Goal: Register for event/course

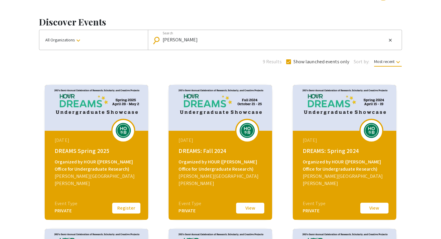
scroll to position [21, 0]
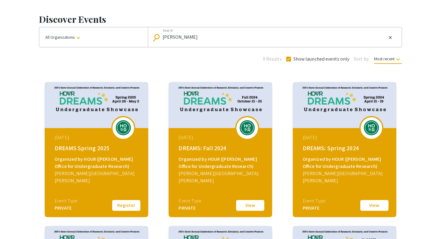
click at [127, 200] on button "Register" at bounding box center [126, 205] width 30 height 13
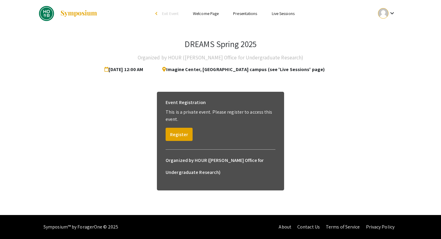
click at [180, 142] on div "Event Registration This is a private event. Please register to access this even…" at bounding box center [220, 119] width 119 height 54
click at [178, 135] on button "Register" at bounding box center [179, 134] width 27 height 13
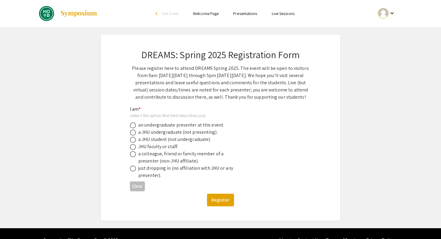
click at [178, 133] on div "a JHU undergraduate (not presenting)." at bounding box center [177, 132] width 79 height 7
click at [134, 133] on span at bounding box center [133, 133] width 6 height 6
click at [134, 133] on input "radio" at bounding box center [133, 133] width 6 height 6
radio input "true"
click at [232, 210] on div "DREAMS: Spring 2025 Registration Form Please register here to attend DREAMS Spr…" at bounding box center [220, 127] width 210 height 186
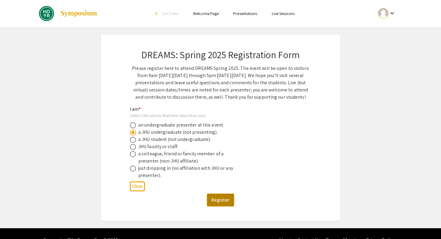
click at [225, 201] on button "Register" at bounding box center [220, 200] width 27 height 13
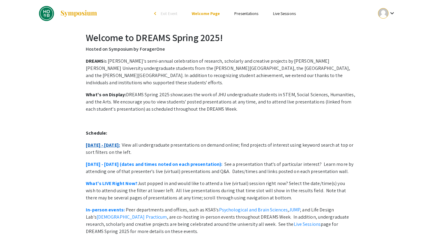
click at [111, 142] on link "April 28 - May 2:" at bounding box center [103, 145] width 34 height 6
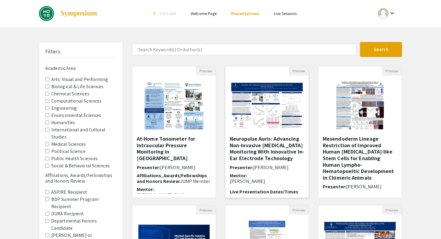
click at [268, 163] on div "Neuropulse Auris: Advancing Non-Invasive ECG Monitoring With Innovative In-Ear …" at bounding box center [267, 165] width 74 height 58
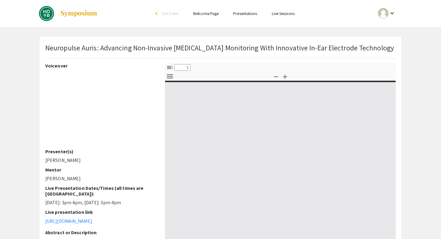
select select "custom"
type input "0"
select select "custom"
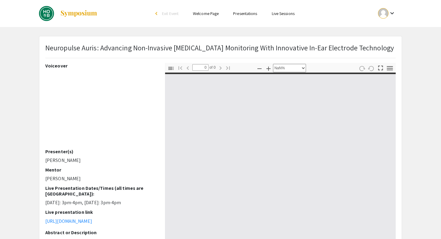
type input "1"
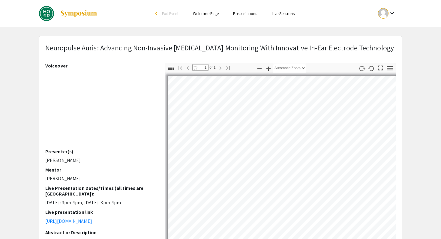
select select "auto"
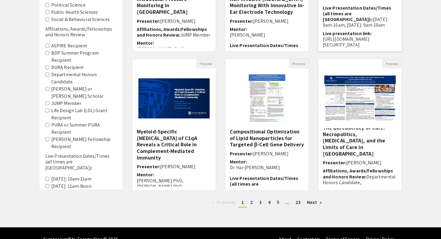
scroll to position [6, 0]
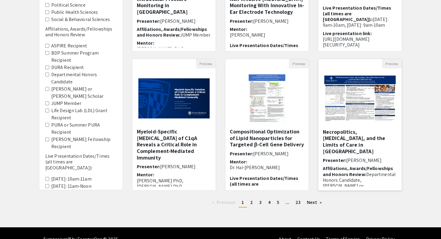
click at [353, 138] on h5 "The Bureaucracy of Care: Necropolitics, Harm Reduction, and the Limits of Care …" at bounding box center [360, 138] width 74 height 32
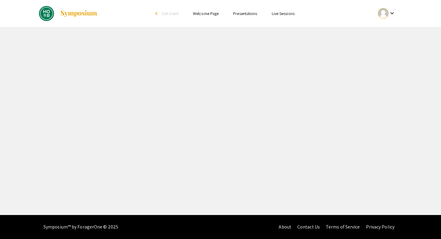
select select "custom"
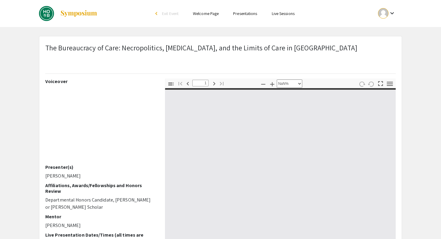
type input "0"
select select "custom"
type input "1"
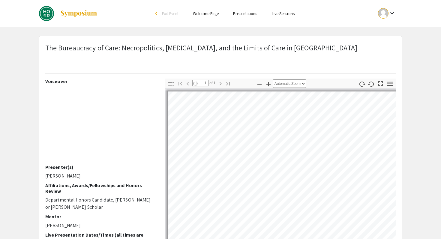
select select "auto"
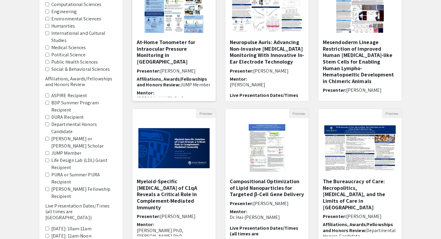
scroll to position [159, 0]
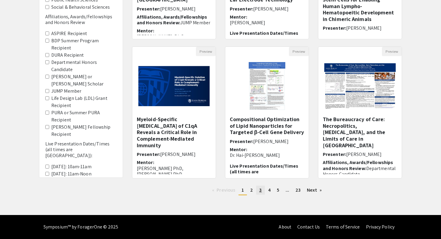
click at [262, 188] on link "page 3" at bounding box center [260, 190] width 8 height 9
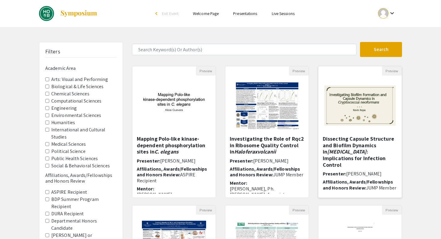
click at [378, 156] on h5 "Dissecting Capsule Structure and Biofilm Dynamics in Cryptococcus neoformans : …" at bounding box center [360, 152] width 74 height 32
select select "custom"
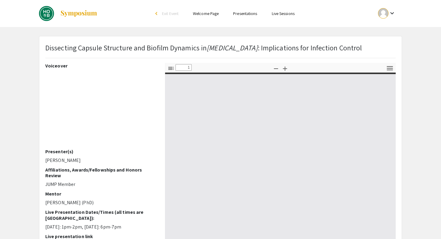
type input "0"
select select "custom"
type input "1"
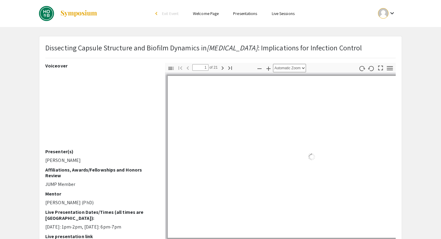
select select "auto"
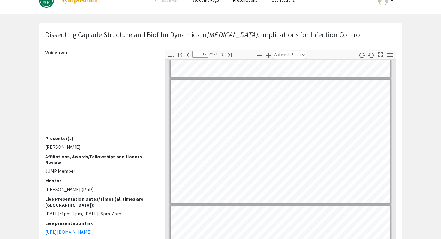
scroll to position [4, 0]
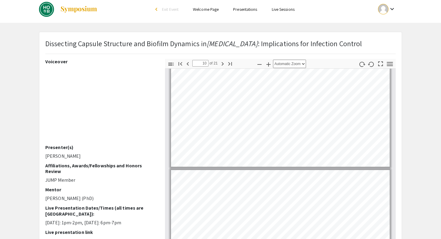
type input "9"
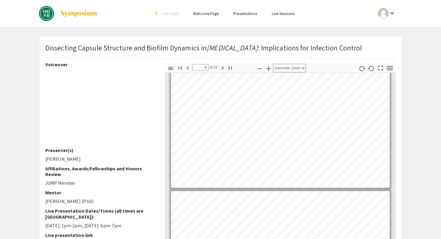
scroll to position [0, 0]
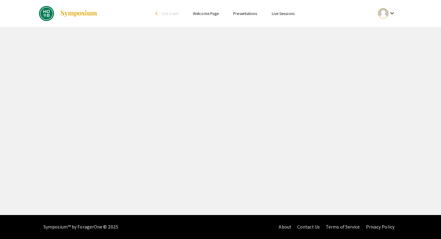
select select "custom"
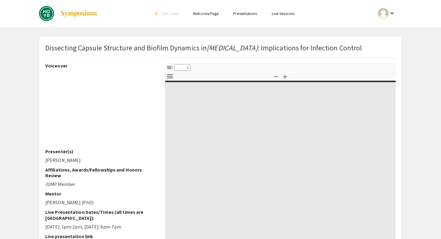
type input "0"
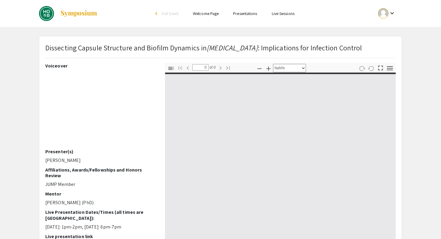
select select "auto"
type input "1"
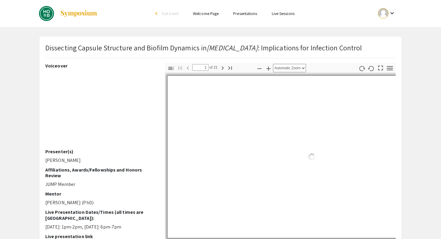
select select "auto"
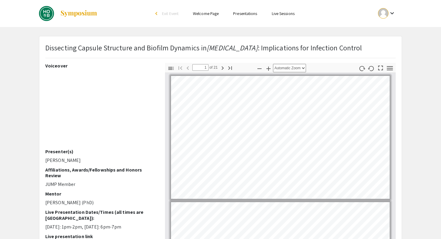
scroll to position [1, 0]
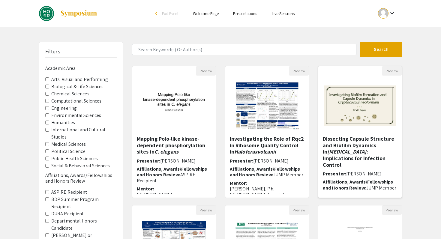
click at [365, 149] on em "Cryptococcus neoformans" at bounding box center [346, 151] width 39 height 7
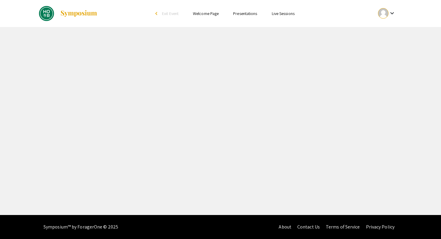
select select "custom"
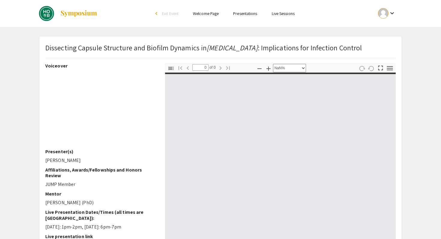
type input "1"
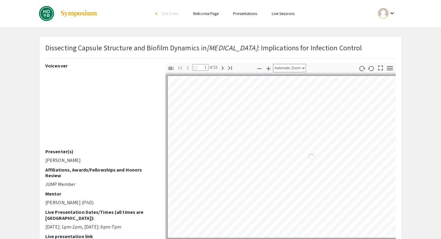
select select "auto"
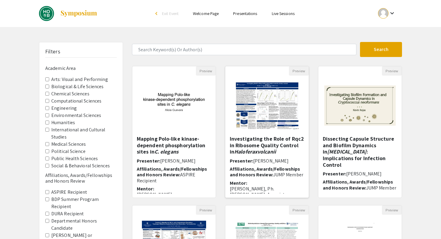
click at [274, 147] on h5 "Investigating the Role of Rqc2 in Ribosome Quality Control in Haloferax volcanii" at bounding box center [267, 145] width 74 height 19
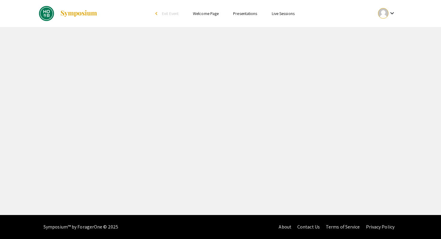
select select "custom"
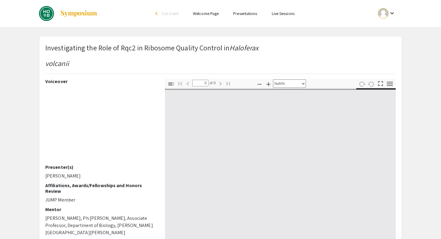
type input "1"
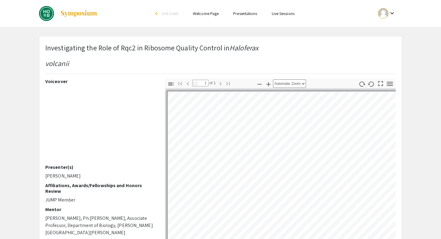
select select "auto"
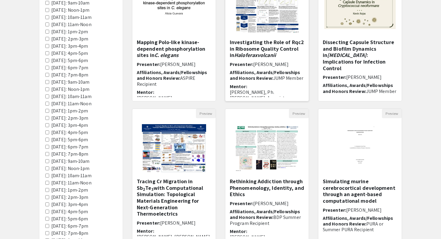
scroll to position [159, 0]
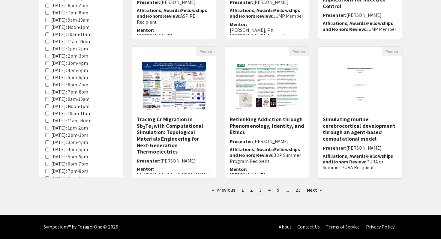
click at [368, 125] on h5 "Simulating murine cerebrocortical development through an agent-based computatio…" at bounding box center [360, 129] width 74 height 26
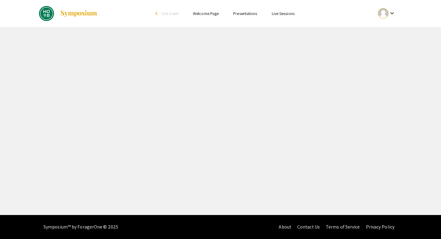
select select "custom"
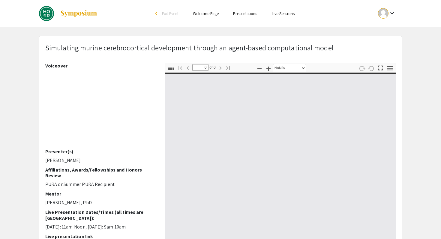
type input "1"
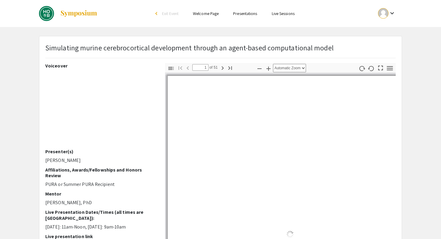
select select "auto"
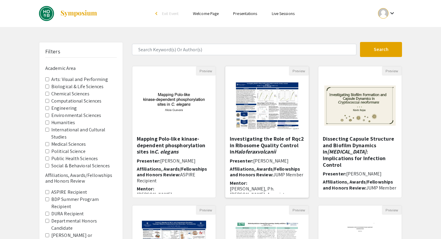
click at [272, 141] on h5 "Investigating the Role of Rqc2 in Ribosome Quality Control in Haloferax volcanii" at bounding box center [267, 145] width 74 height 19
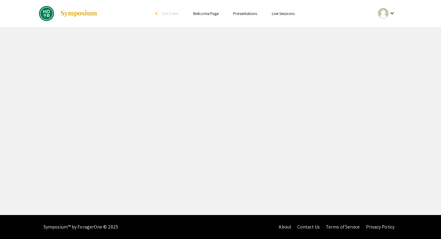
select select "custom"
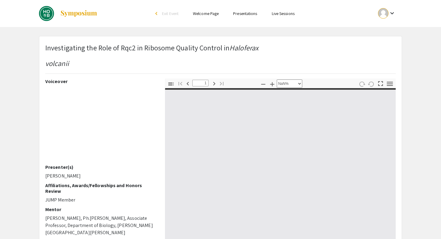
type input "0"
select select "custom"
type input "1"
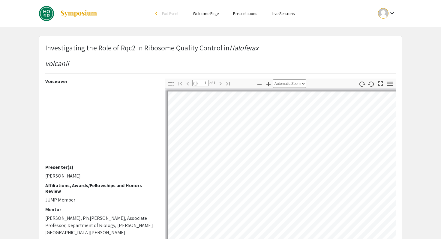
select select "auto"
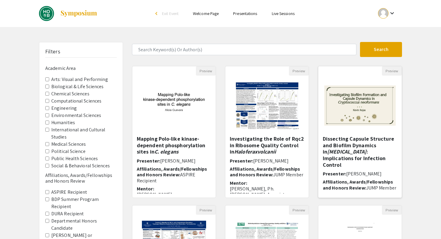
click at [357, 143] on h5 "Dissecting Capsule Structure and Biofilm Dynamics in Cryptococcus neoformans : …" at bounding box center [360, 152] width 74 height 32
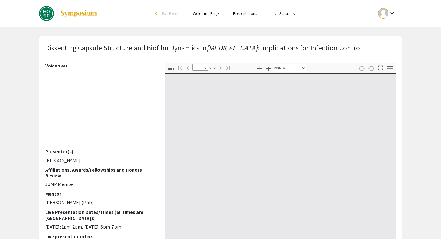
select select "auto"
type input "1"
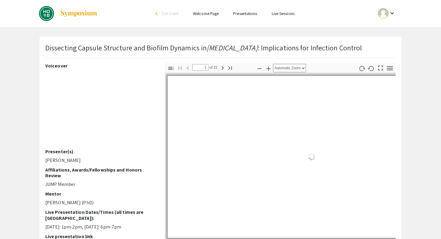
select select "auto"
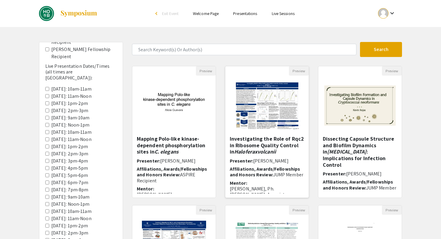
scroll to position [51, 0]
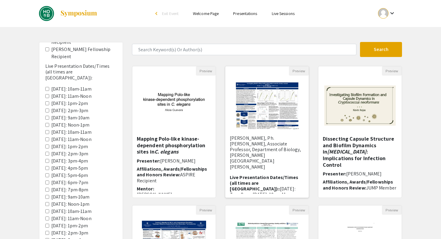
click at [269, 143] on p "Dr. Jocelyne DiRuggiero, Ph.D., Associate Professor, Department of Biology, Joh…" at bounding box center [267, 152] width 74 height 34
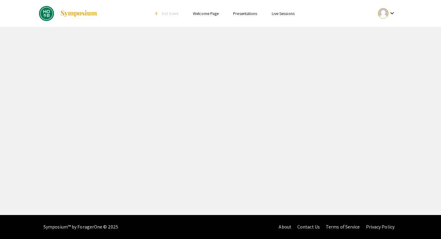
select select "custom"
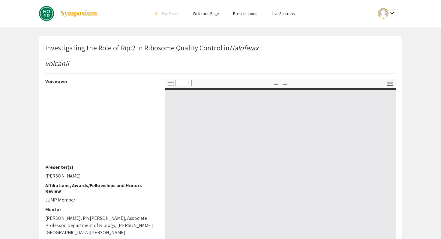
type input "0"
select select "custom"
type input "1"
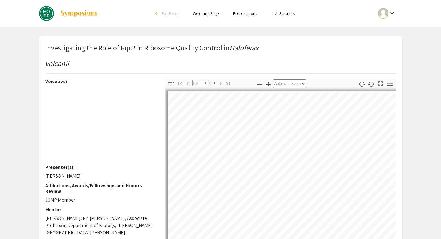
select select "auto"
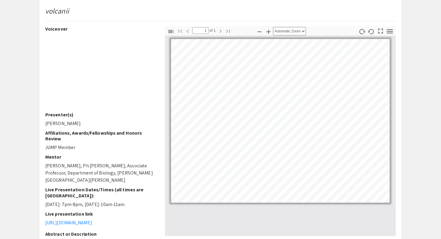
scroll to position [55, 0]
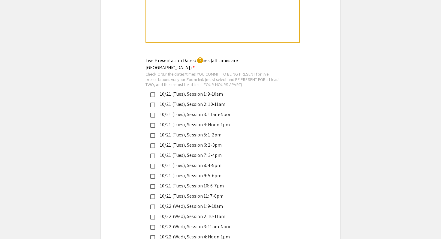
scroll to position [1481, 0]
